Goal: Find specific page/section: Find specific page/section

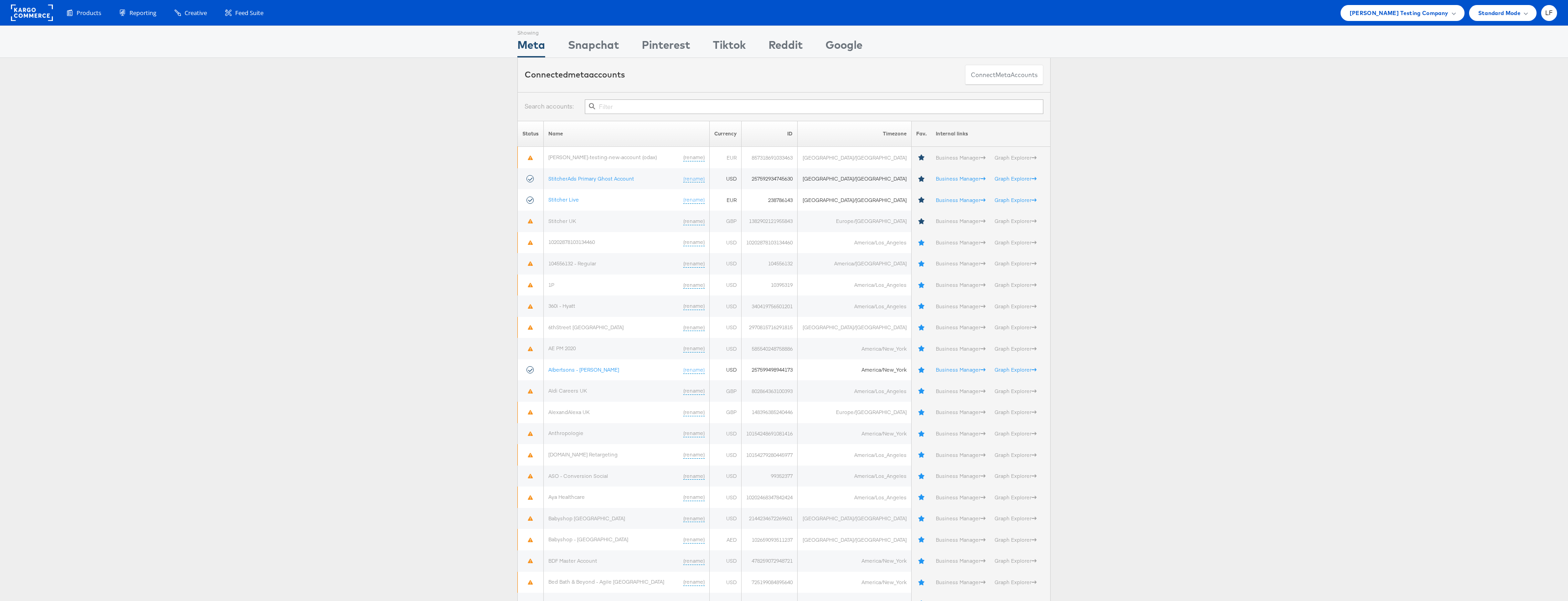
drag, startPoint x: 1547, startPoint y: 13, endPoint x: 1538, endPoint y: 32, distance: 21.0
click at [1547, 13] on span "LF" at bounding box center [1549, 13] width 8 height 6
click at [1494, 85] on link "Internal Dashboard" at bounding box center [1511, 86] width 78 height 9
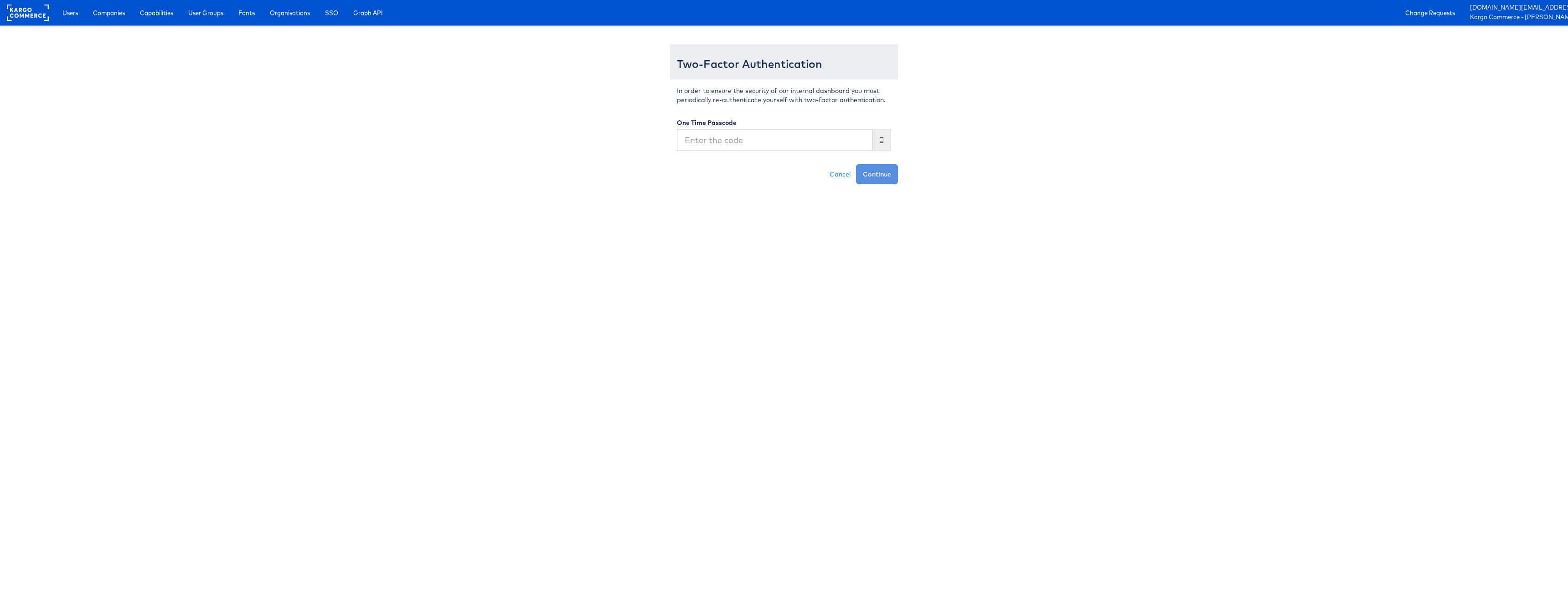
click at [828, 135] on input "text" at bounding box center [774, 140] width 195 height 21
type input "292216"
click at [856, 164] on button "Continue" at bounding box center [877, 174] width 42 height 20
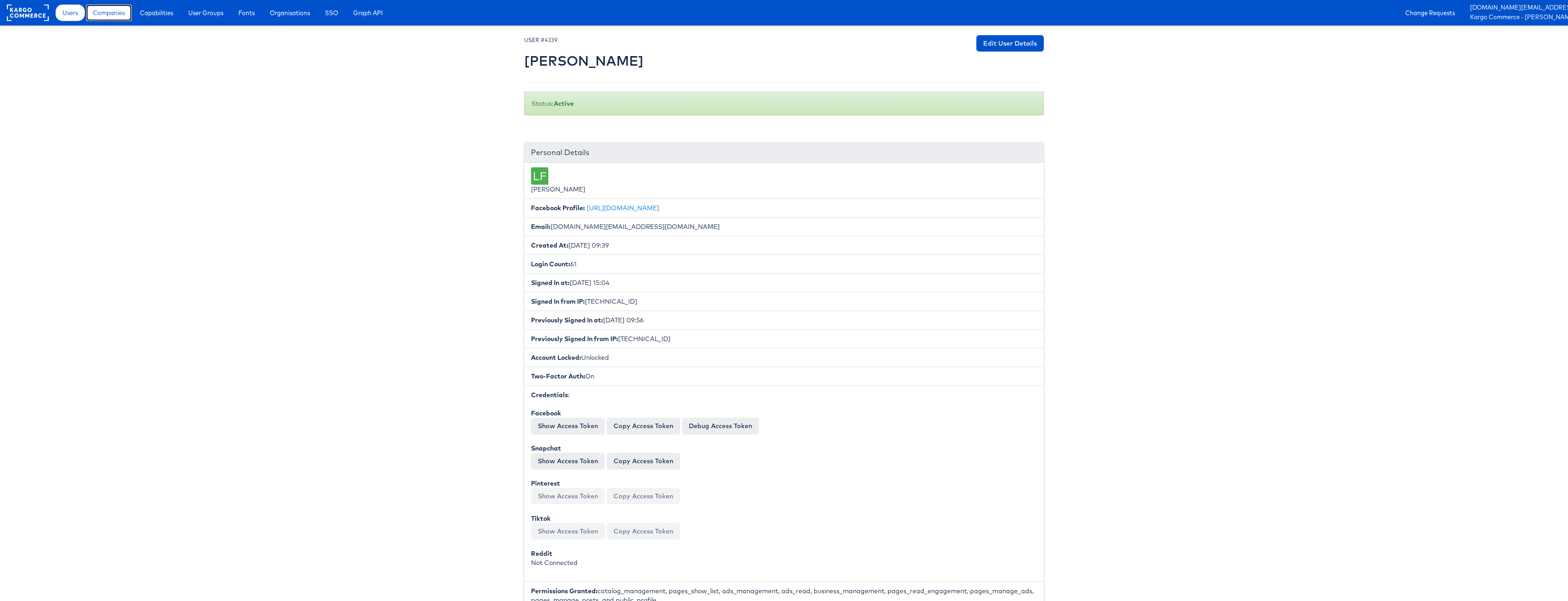
click at [110, 14] on span "Companies" at bounding box center [109, 12] width 32 height 9
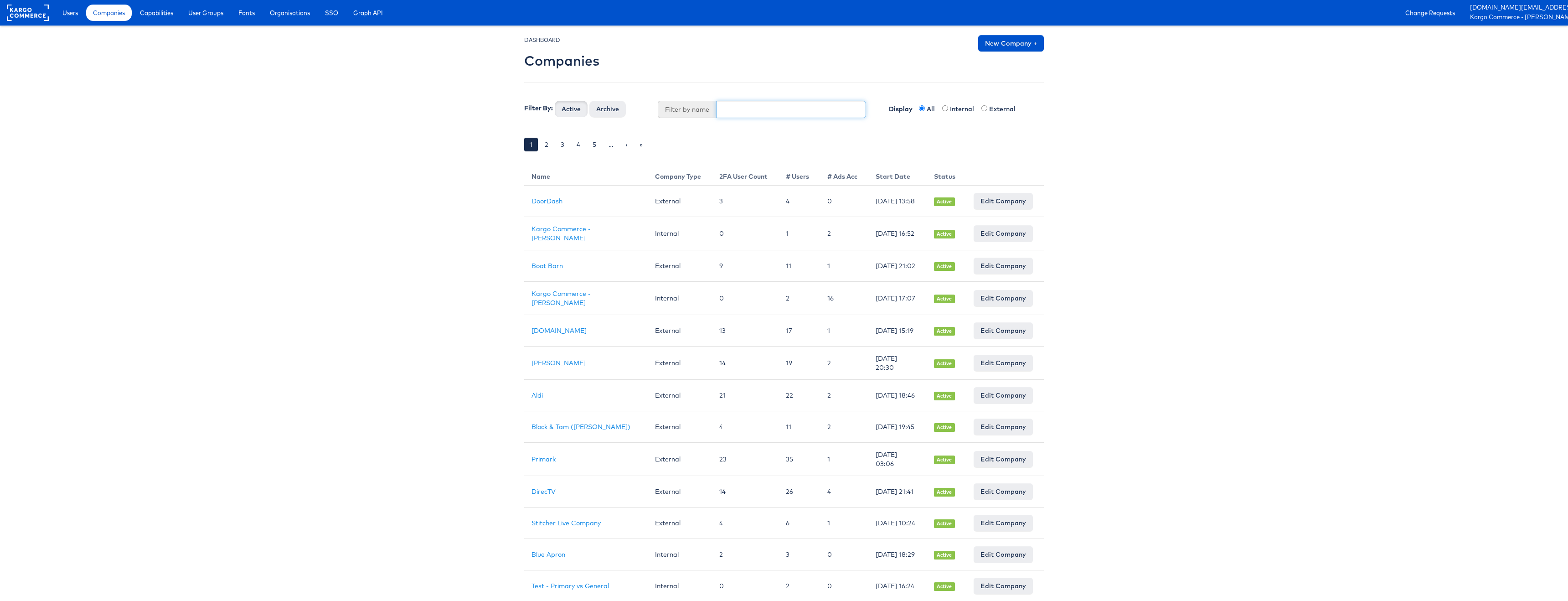
click at [730, 108] on input "text" at bounding box center [791, 109] width 150 height 17
type input "willi"
click at [555, 100] on button "Active" at bounding box center [571, 108] width 33 height 16
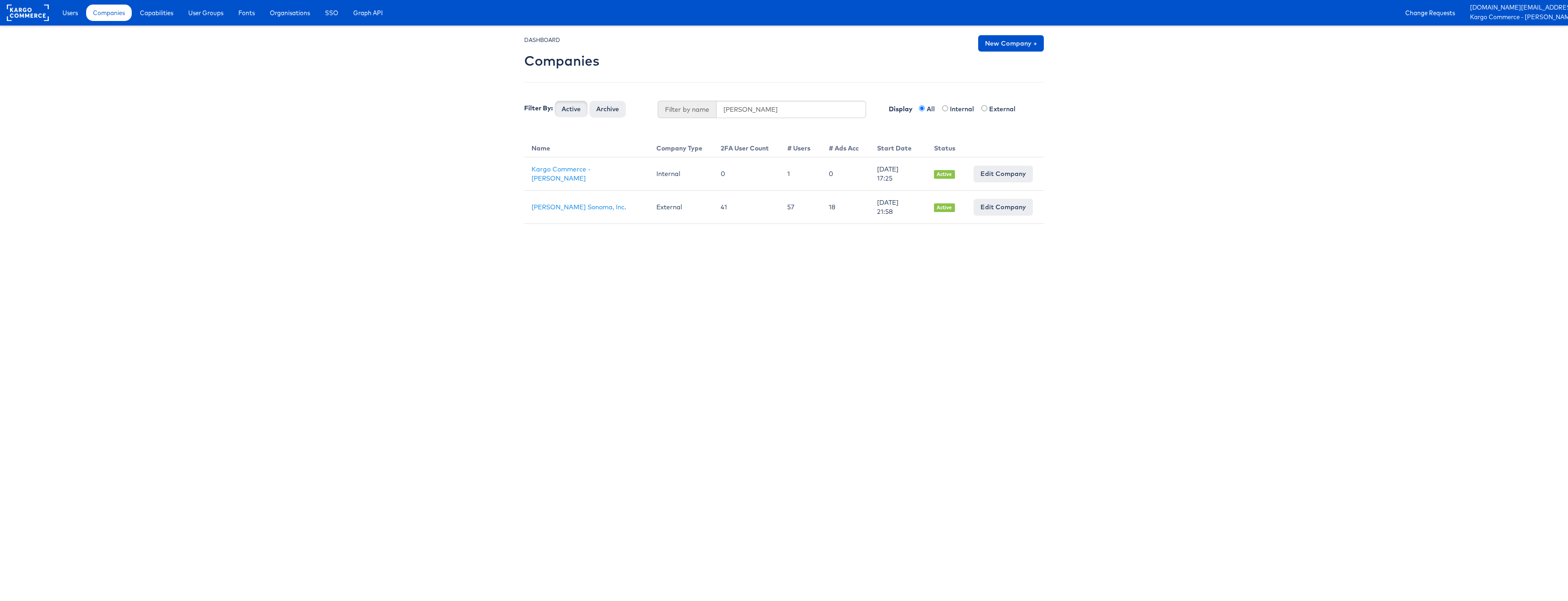
click at [678, 224] on html "Users Companies Capabilities User Groups Fonts Organisations SSO Graph API Chan…" at bounding box center [784, 112] width 1568 height 224
click at [1253, 224] on html "Users Companies Capabilities User Groups Fonts Organisations SSO Graph API Chan…" at bounding box center [784, 112] width 1568 height 224
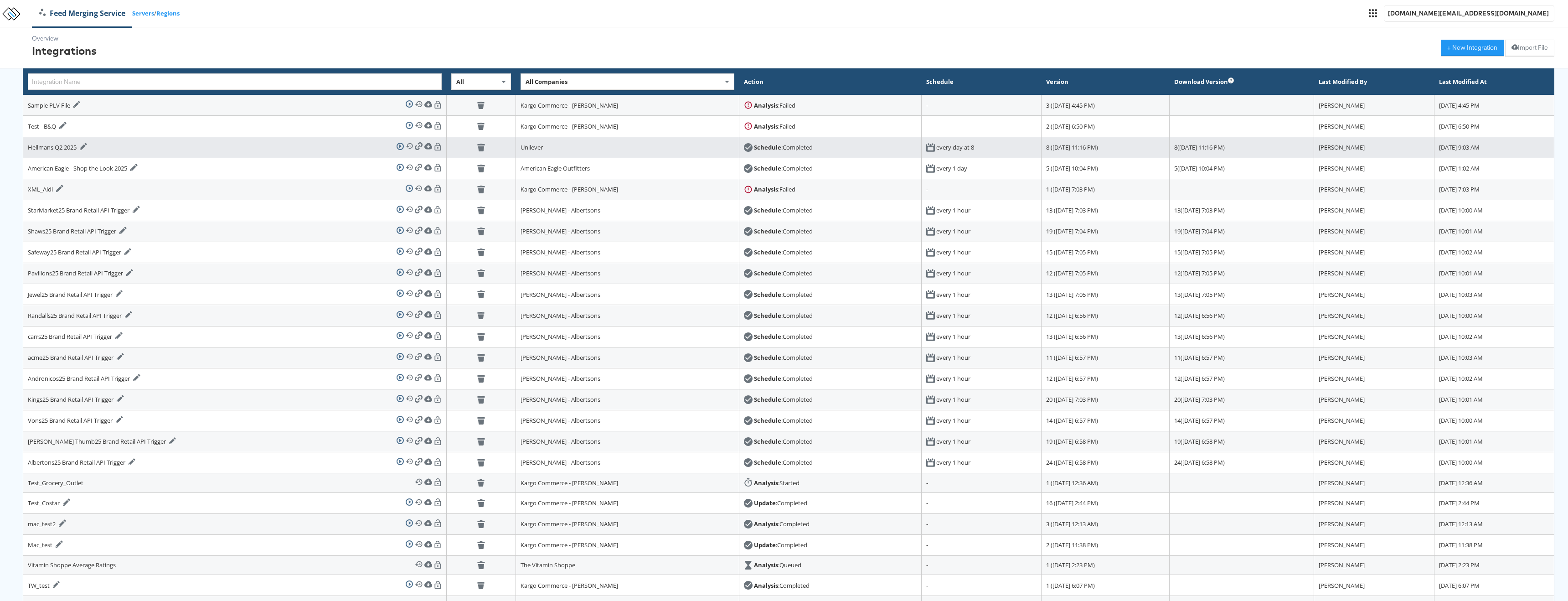
click at [259, 145] on div "Hellmans Q2 2025 Edit Integration Run Integration View History Download Integra…" at bounding box center [235, 147] width 414 height 12
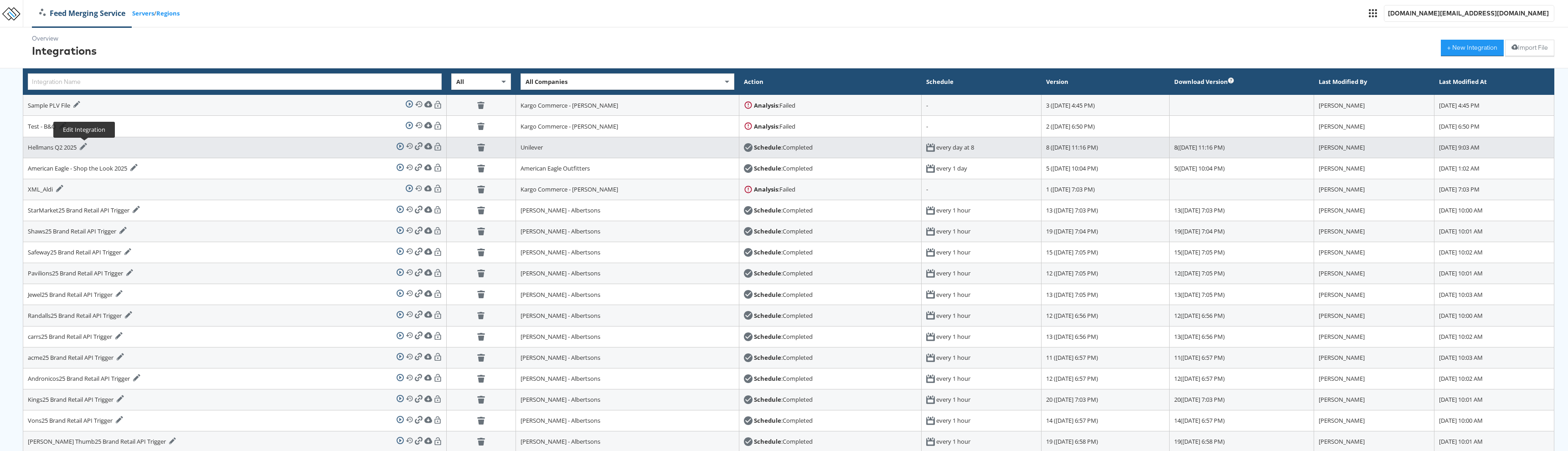
click at [85, 145] on icon at bounding box center [83, 146] width 7 height 7
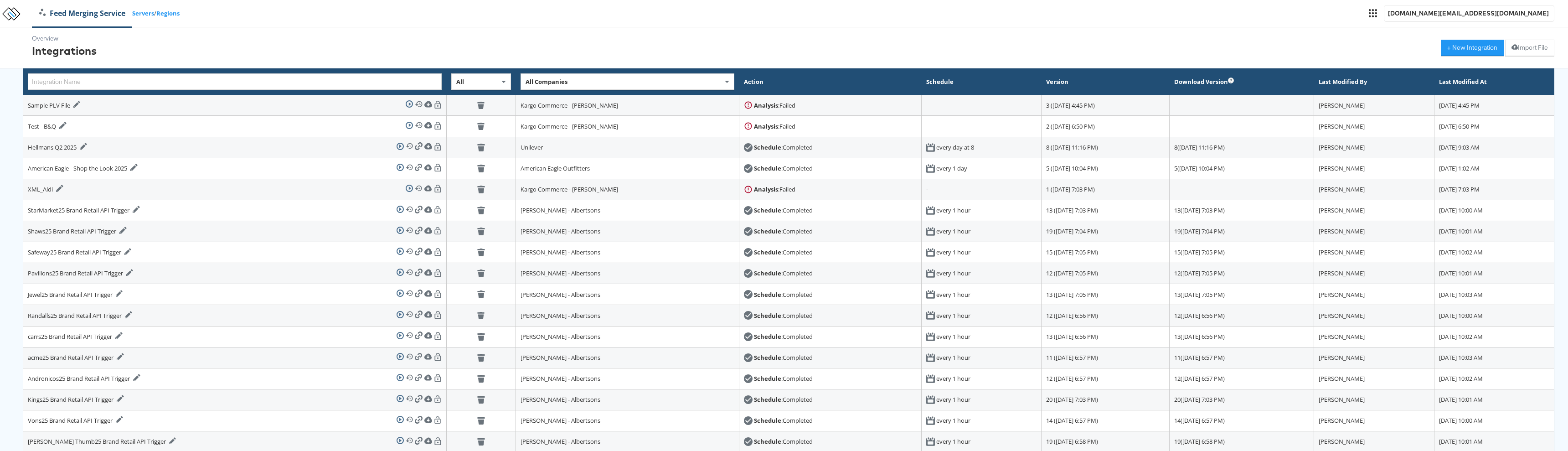
drag, startPoint x: 220, startPoint y: 38, endPoint x: 213, endPoint y: 43, distance: 8.6
click at [220, 39] on div "Overview Integrations + New Integration Import File" at bounding box center [784, 47] width 1568 height 41
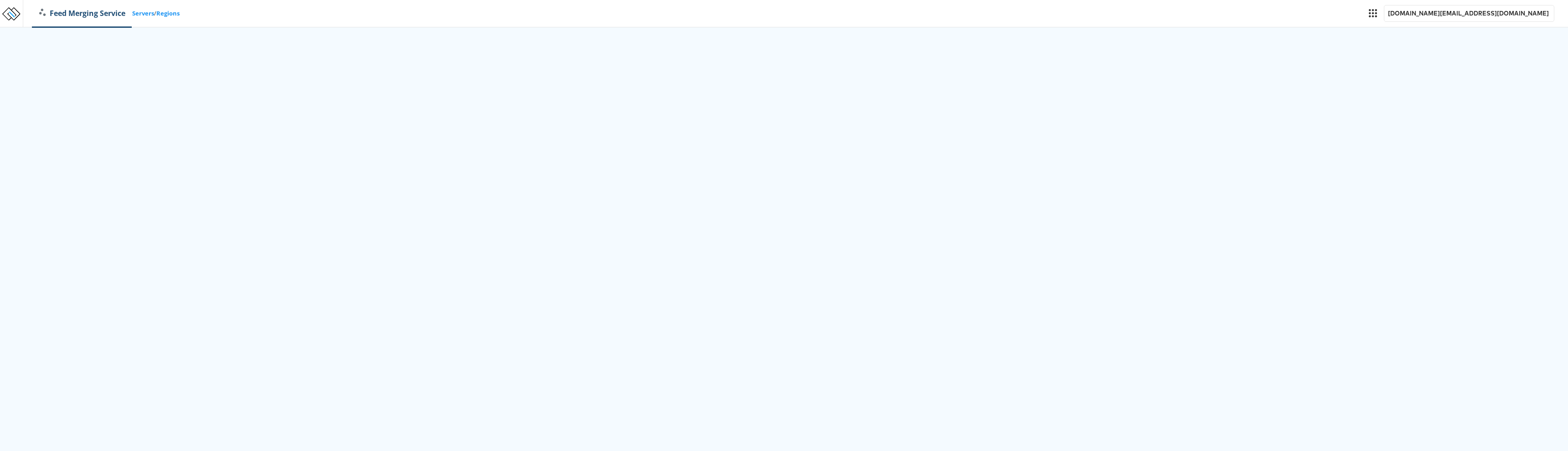
drag, startPoint x: 83, startPoint y: 10, endPoint x: 77, endPoint y: 2, distance: 10.0
click at [83, 10] on link "Feed Merging Service" at bounding box center [82, 13] width 100 height 10
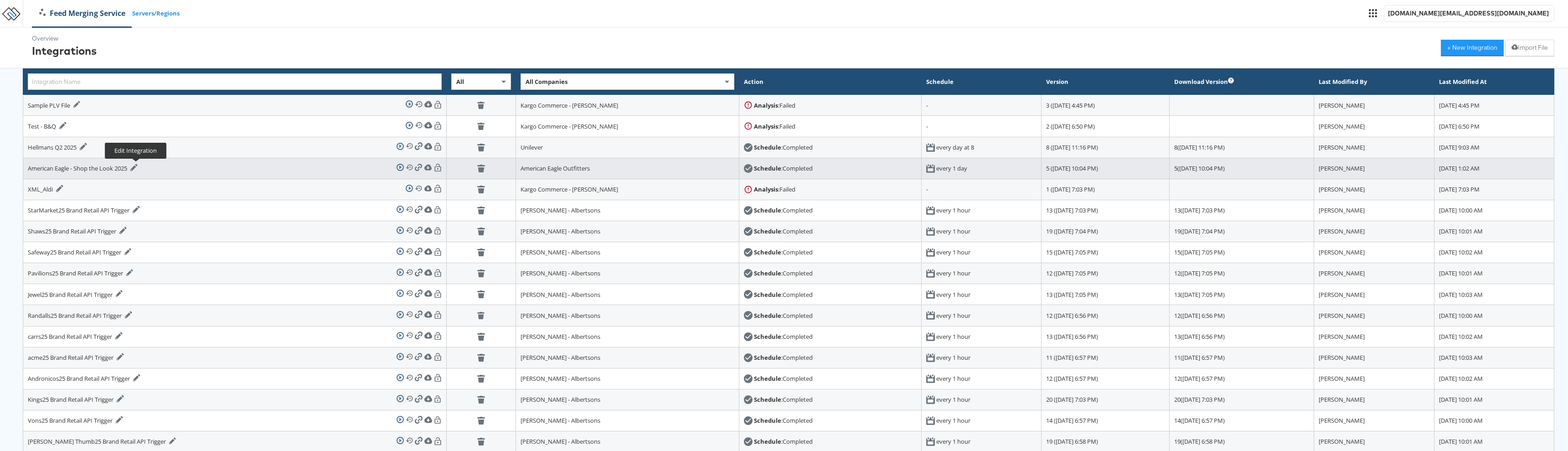
click at [135, 169] on icon at bounding box center [133, 167] width 7 height 7
